Goal: Task Accomplishment & Management: Use online tool/utility

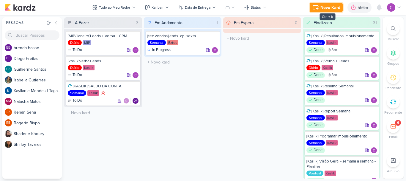
click at [319, 4] on button "Novo Kard" at bounding box center [326, 8] width 33 height 10
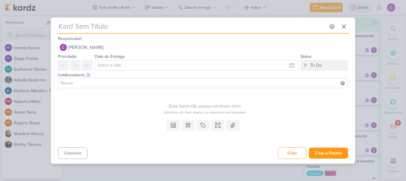
type input "["
type input "[ztec"
type input "[ez"
type input "[eztec"
type input "[eztec]"
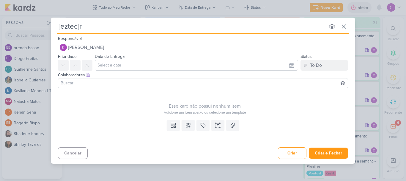
type input "[eztec]re"
type input "[eztec]reports"
type input "[eztec]report"
type input "[eztec]report scs"
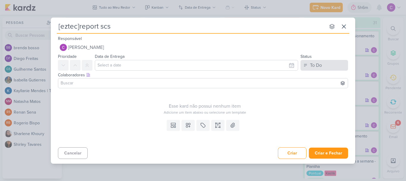
type input "[eztec]report scs"
click at [328, 62] on button "To Do" at bounding box center [325, 65] width 48 height 11
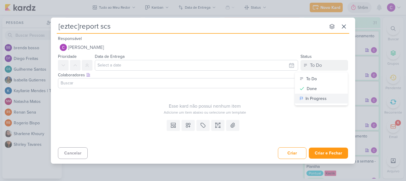
click at [319, 96] on div "In Progress" at bounding box center [316, 98] width 21 height 6
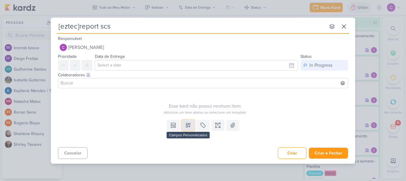
click at [189, 126] on icon at bounding box center [188, 125] width 4 height 4
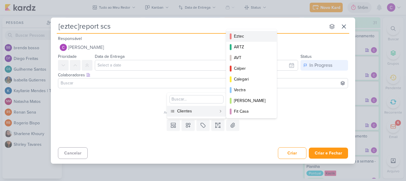
click at [255, 36] on div "Eztec" at bounding box center [252, 36] width 36 height 6
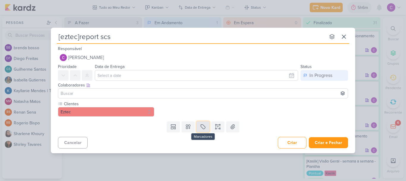
click at [206, 126] on button at bounding box center [203, 126] width 13 height 11
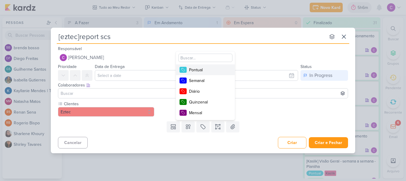
click at [200, 65] on button "Pontual" at bounding box center [205, 69] width 59 height 11
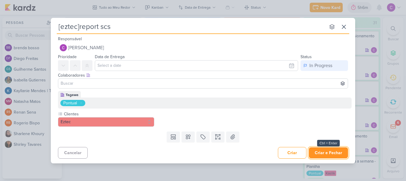
click at [340, 156] on button "Criar e Fechar" at bounding box center [328, 152] width 39 height 11
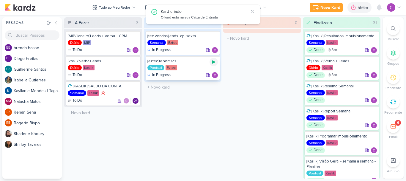
click at [214, 64] on icon at bounding box center [213, 61] width 5 height 5
click at [227, 136] on div "Em Espera 0 O título do kard deve ter menos que 100 caracteres" at bounding box center [262, 97] width 78 height 161
